Goal: Navigation & Orientation: Find specific page/section

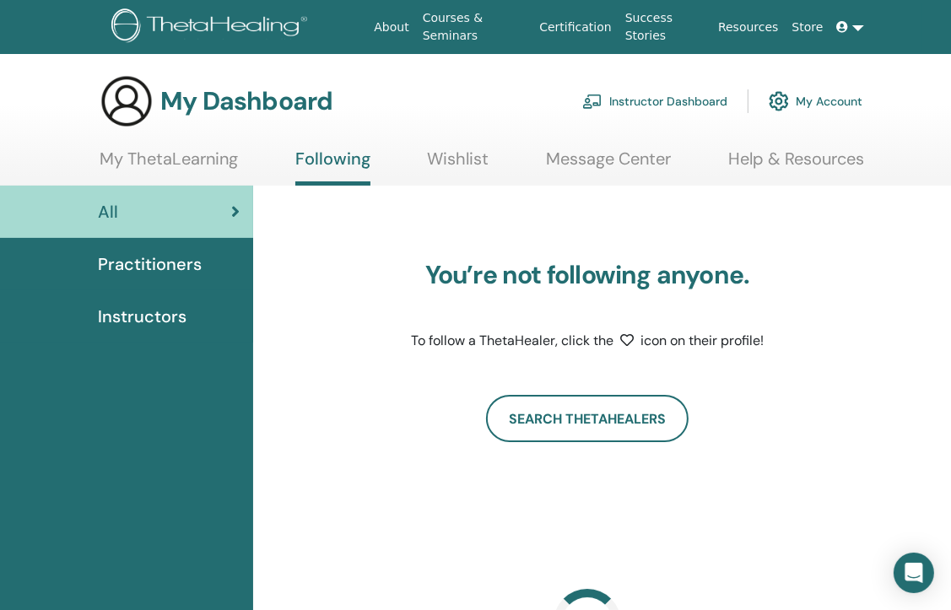
click at [601, 107] on img at bounding box center [593, 101] width 20 height 15
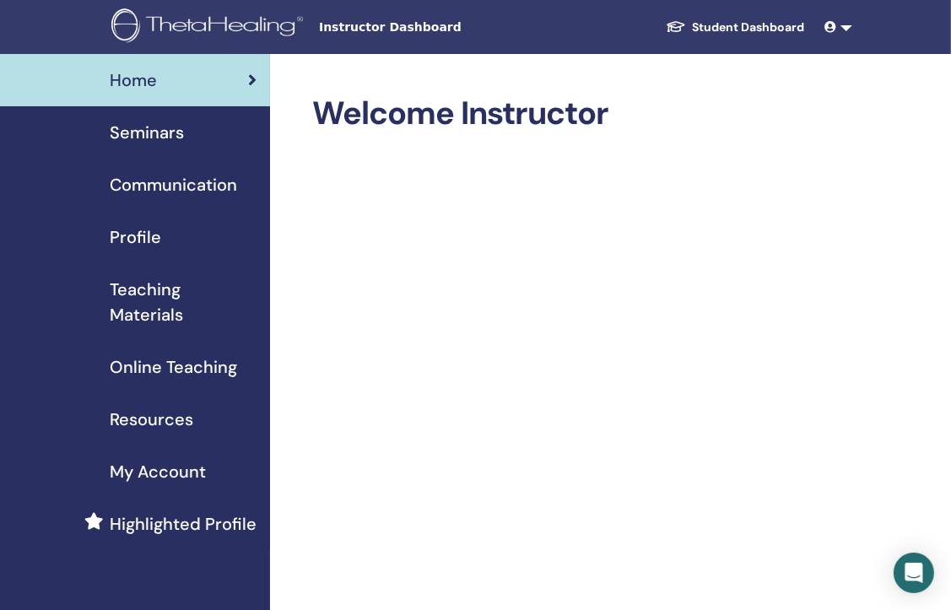
drag, startPoint x: 919, startPoint y: 1, endPoint x: 770, endPoint y: 129, distance: 196.3
click at [770, 129] on h2 "Welcome Instructor" at bounding box center [595, 114] width 566 height 39
click at [173, 127] on span "Seminars" at bounding box center [147, 132] width 74 height 25
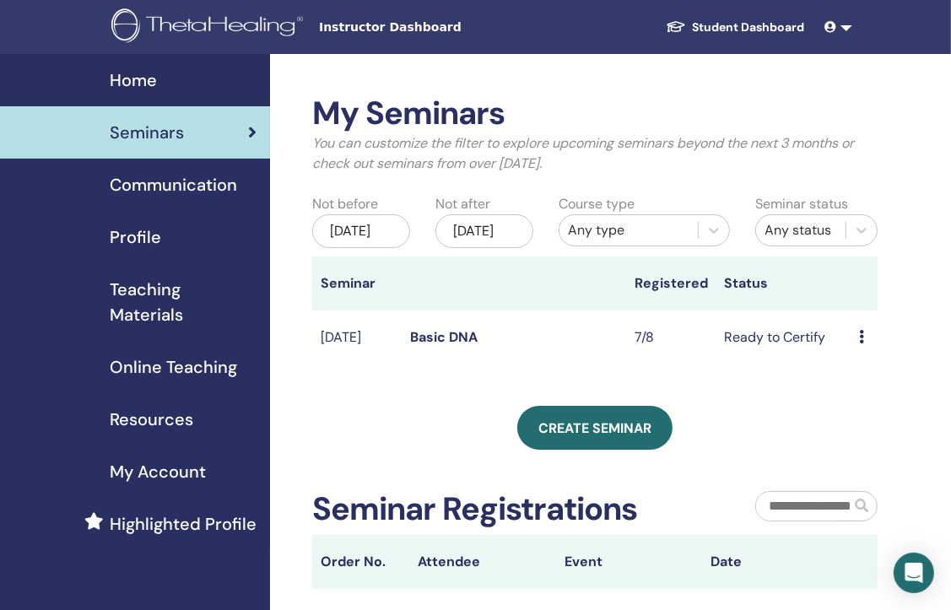
click at [543, 361] on td "Basic DNA" at bounding box center [514, 338] width 225 height 55
click at [195, 183] on span "Communication" at bounding box center [173, 184] width 127 height 25
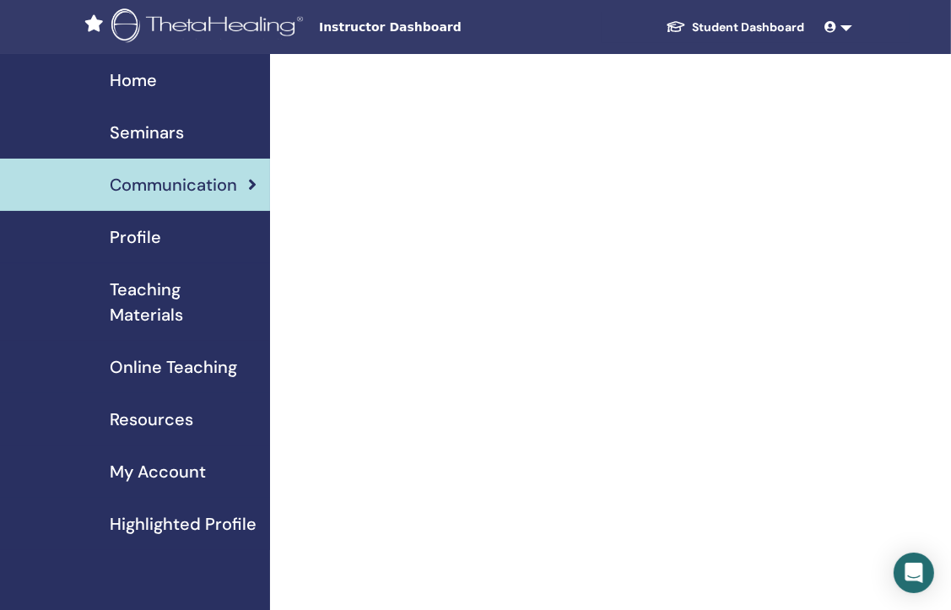
click at [849, 28] on link at bounding box center [839, 27] width 41 height 31
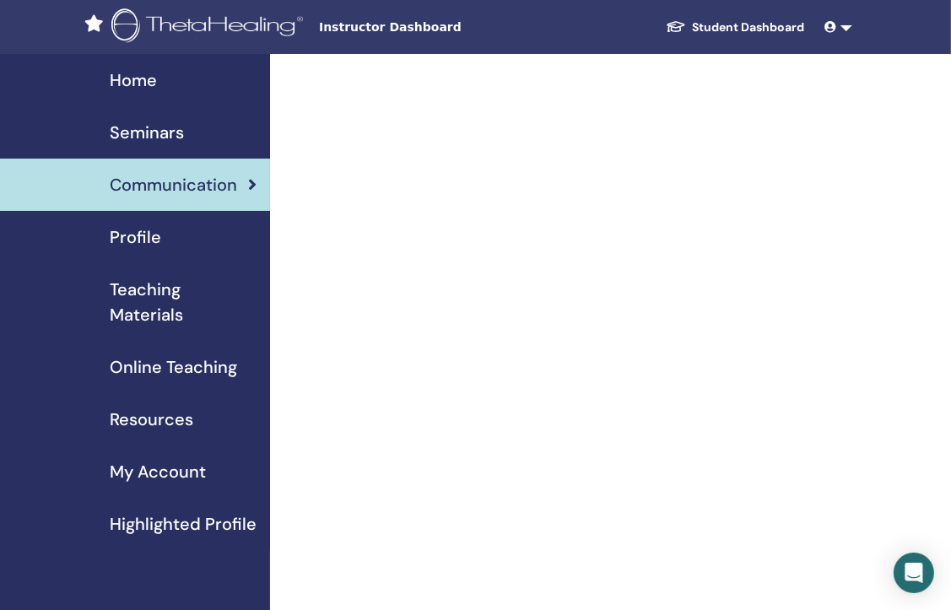
click at [143, 133] on span "Seminars" at bounding box center [147, 132] width 74 height 25
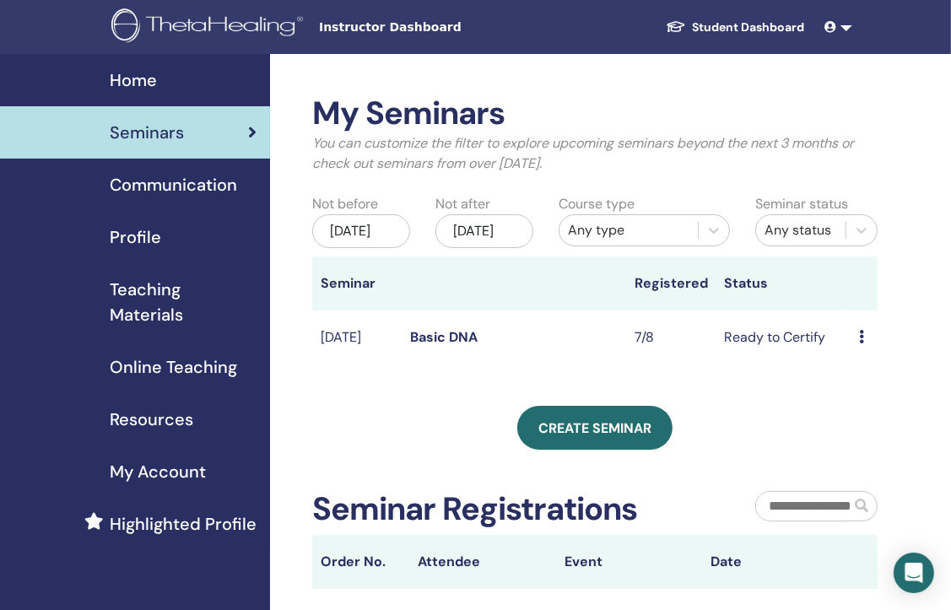
drag, startPoint x: 956, startPoint y: 9, endPoint x: 888, endPoint y: 122, distance: 131.8
click at [888, 122] on div "My Seminars You can customize the filter to explore upcoming seminars beyond th…" at bounding box center [595, 141] width 591 height 93
click at [789, 27] on link "Student Dashboard" at bounding box center [736, 27] width 166 height 31
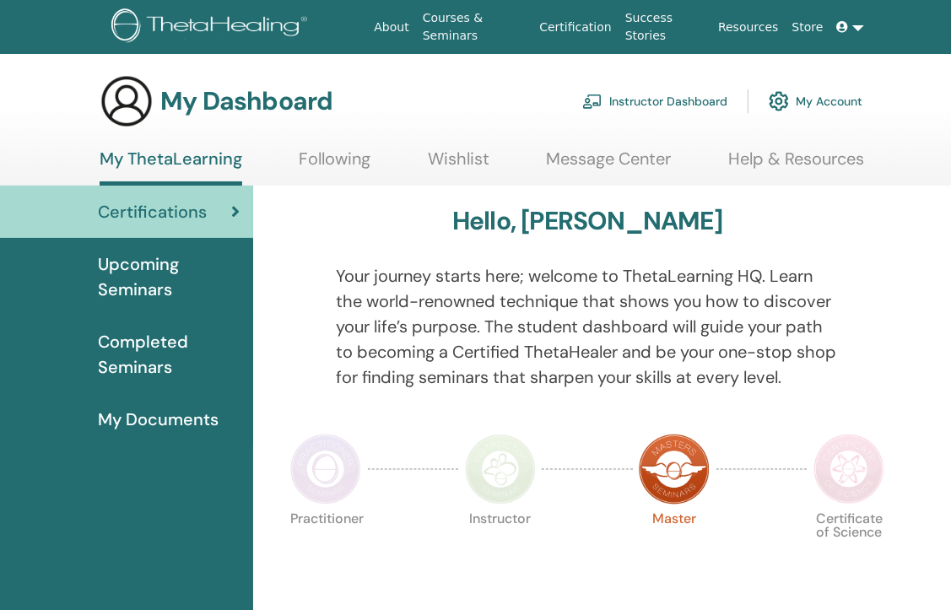
click at [154, 420] on span "My Documents" at bounding box center [158, 419] width 121 height 25
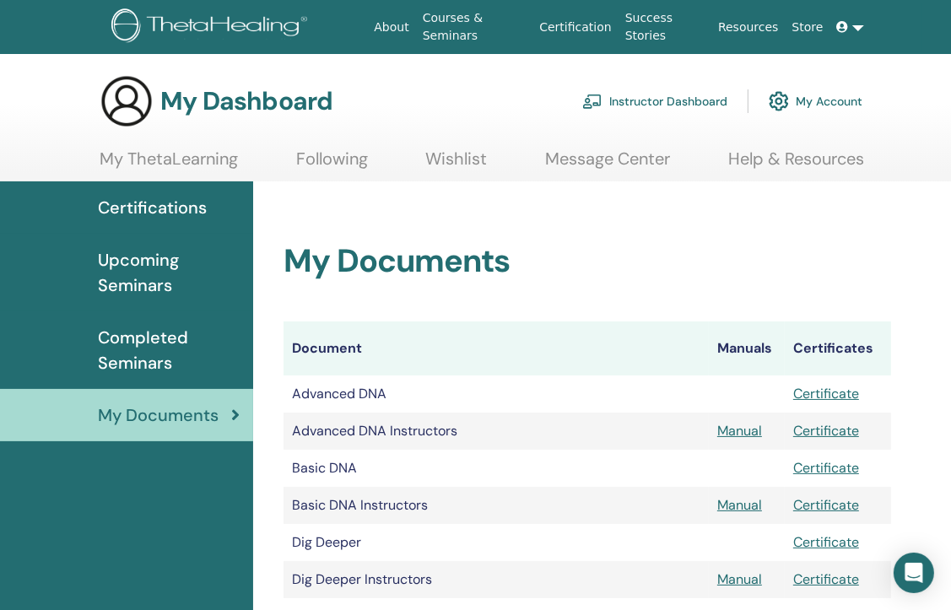
click at [136, 355] on span "Completed Seminars" at bounding box center [169, 350] width 142 height 51
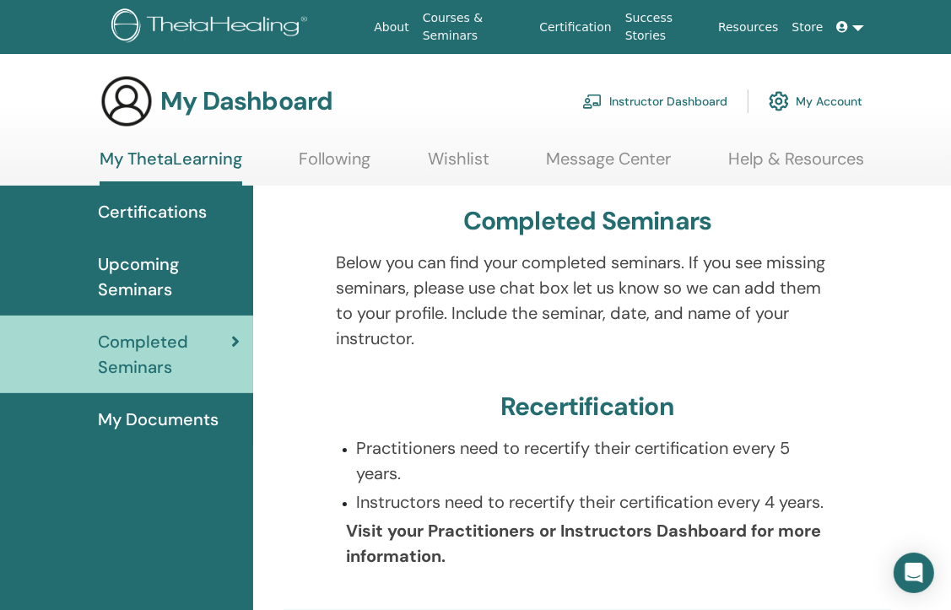
click at [132, 282] on span "Upcoming Seminars" at bounding box center [169, 277] width 142 height 51
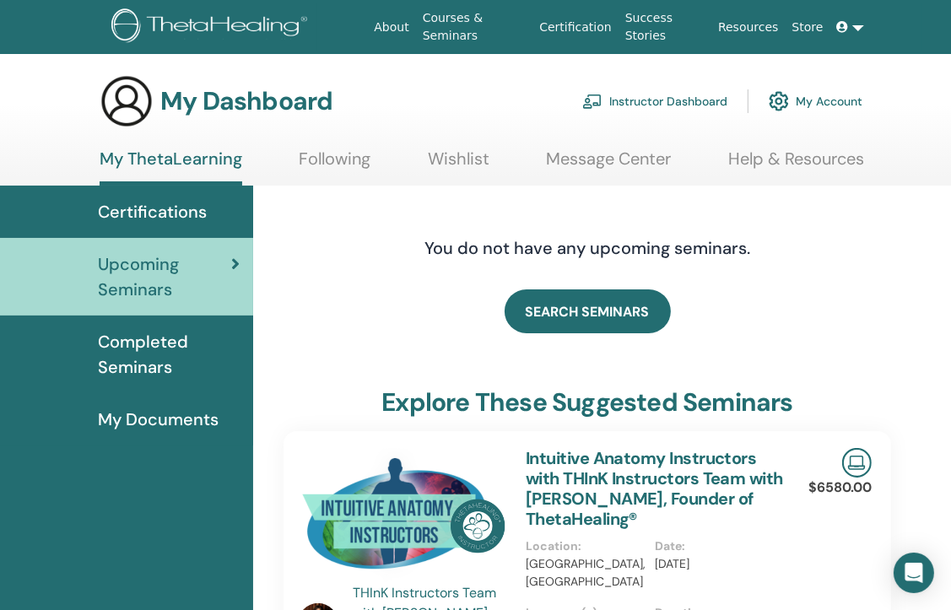
click at [142, 217] on span "Certifications" at bounding box center [152, 211] width 109 height 25
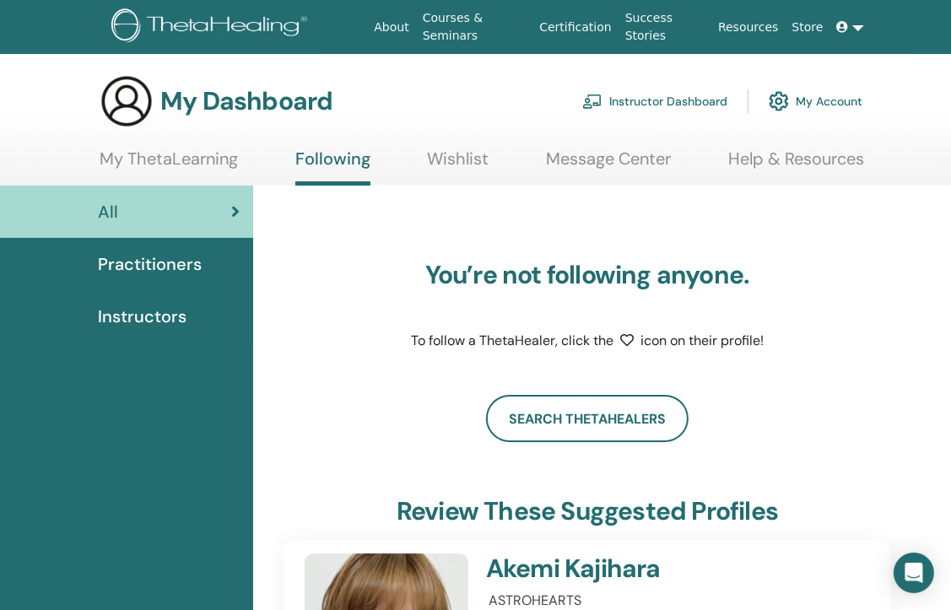
click at [219, 163] on link "My ThetaLearning" at bounding box center [169, 165] width 138 height 33
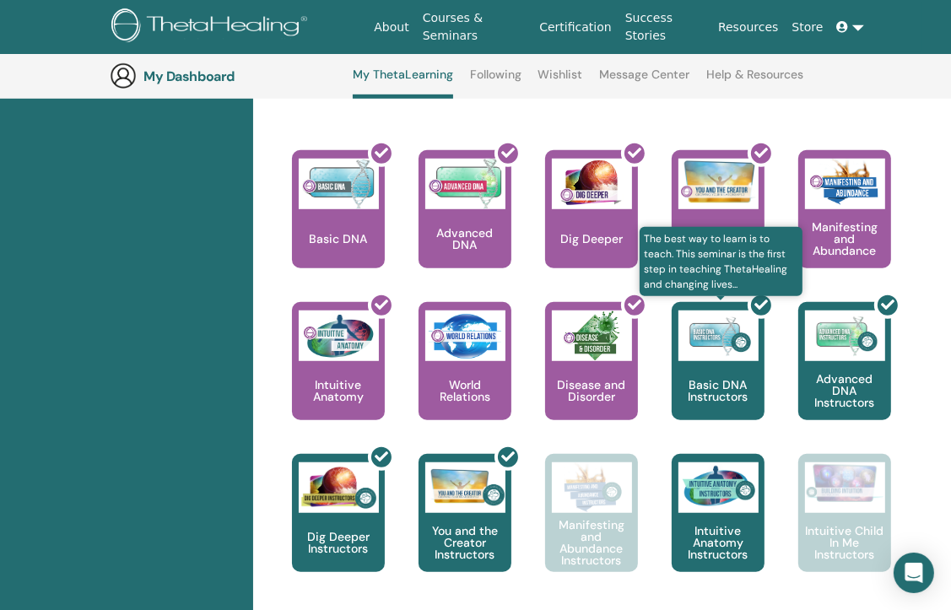
scroll to position [719, 0]
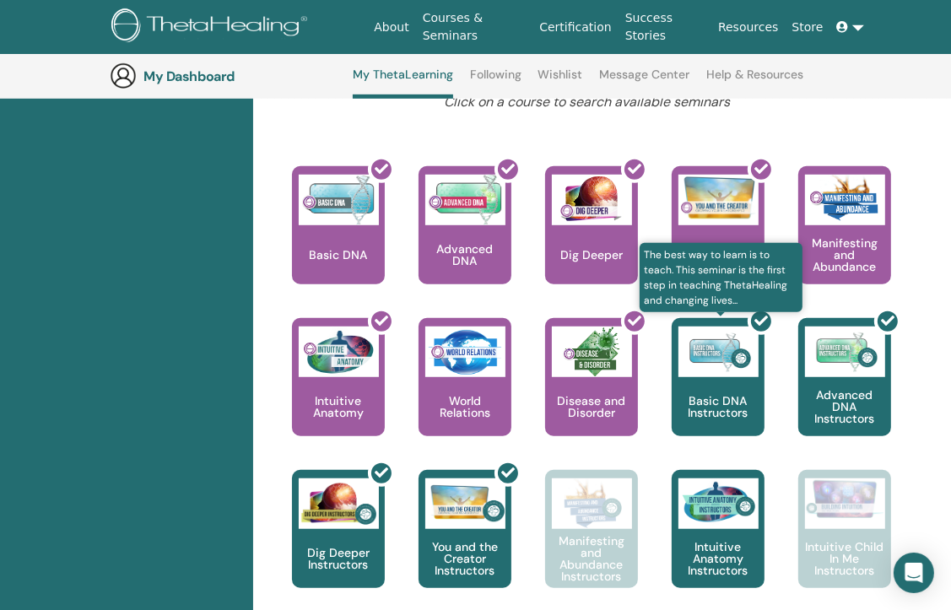
click at [691, 403] on div at bounding box center [728, 384] width 93 height 152
